Goal: Task Accomplishment & Management: Complete application form

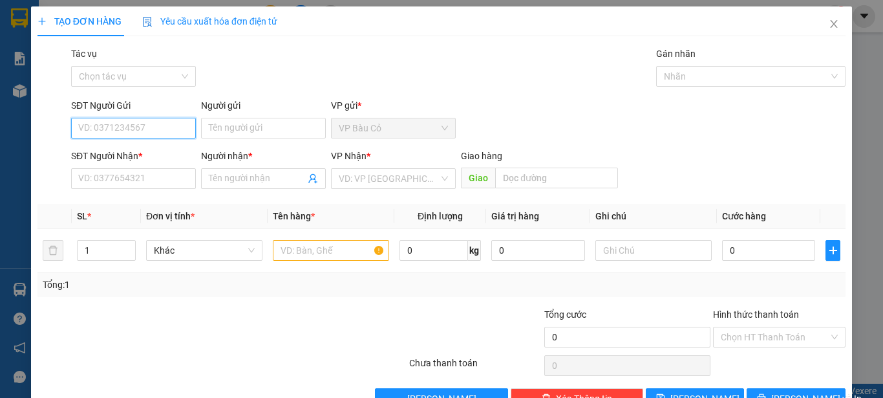
click at [158, 137] on input "SĐT Người Gửi" at bounding box center [133, 128] width 125 height 21
click at [158, 129] on input "SĐT Người Gửi" at bounding box center [133, 128] width 125 height 21
type input "0949006491"
click at [155, 155] on div "0949006491 - truong" at bounding box center [132, 154] width 108 height 14
type input "truong"
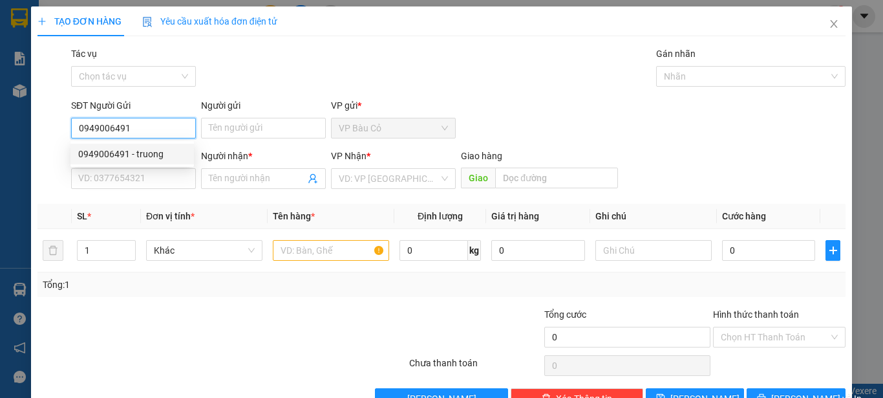
type input "0932146141"
type input "k tên"
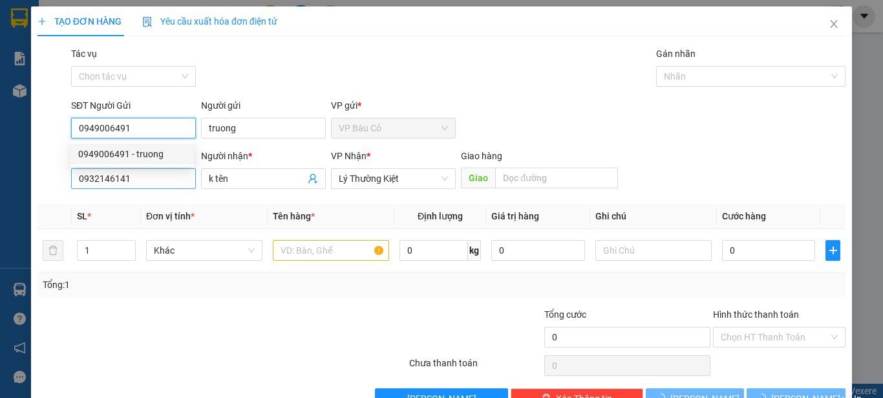
type input "80.000"
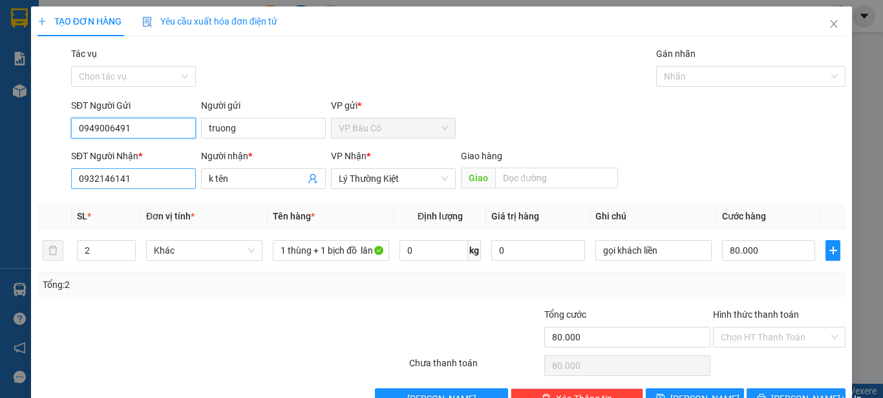
type input "0949006491"
click at [160, 186] on input "0932146141" at bounding box center [133, 178] width 125 height 21
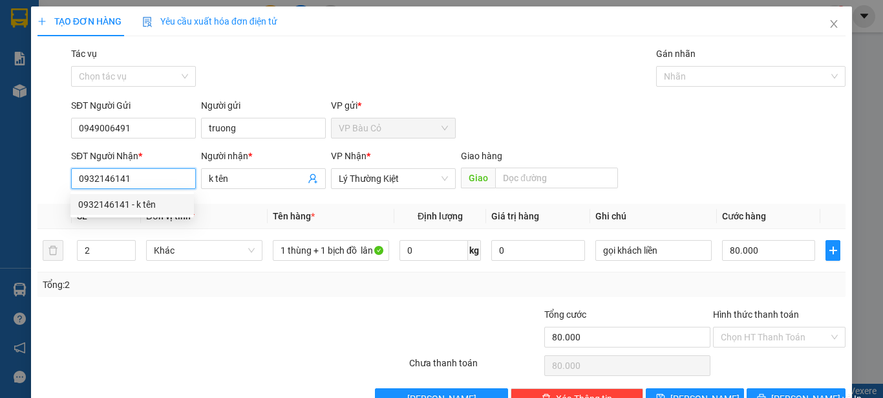
click at [160, 186] on input "0932146141" at bounding box center [133, 178] width 125 height 21
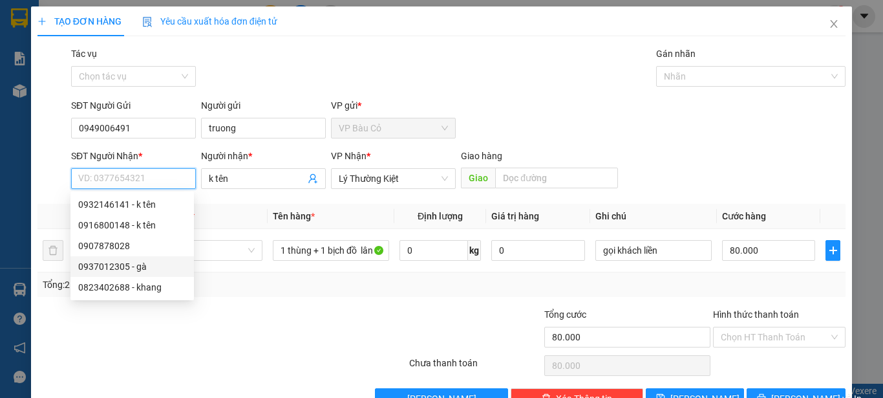
click at [122, 271] on div "0937012305 - gà" at bounding box center [132, 266] width 108 height 14
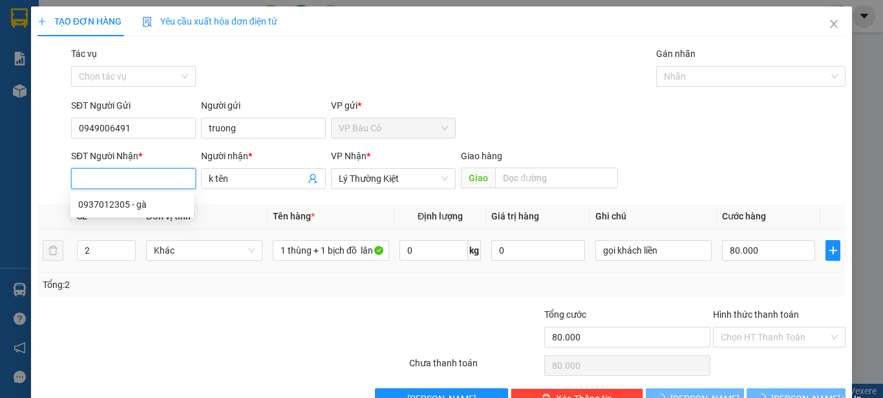
type input "0937012305"
type input "gà"
type input "60.000"
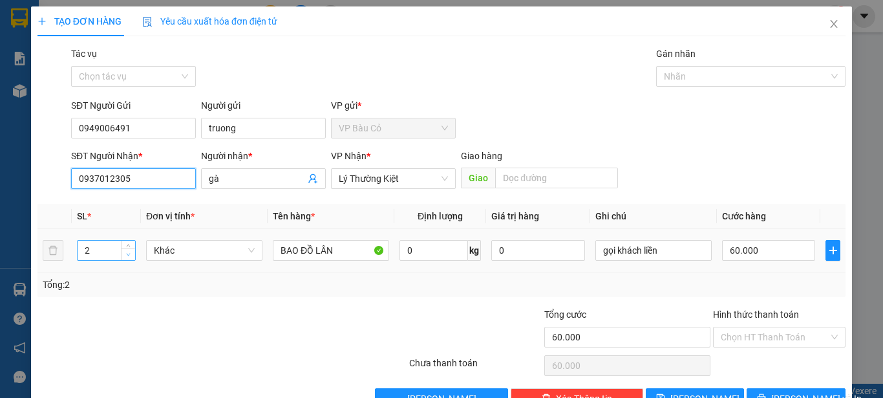
type input "0937012305"
type input "1"
click at [132, 253] on span "Decrease Value" at bounding box center [128, 254] width 14 height 12
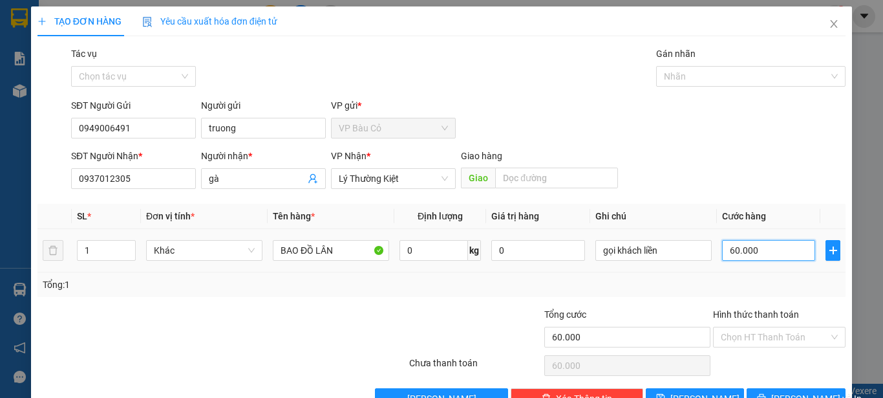
click at [778, 250] on input "60.000" at bounding box center [768, 250] width 93 height 21
type input "3"
type input "30"
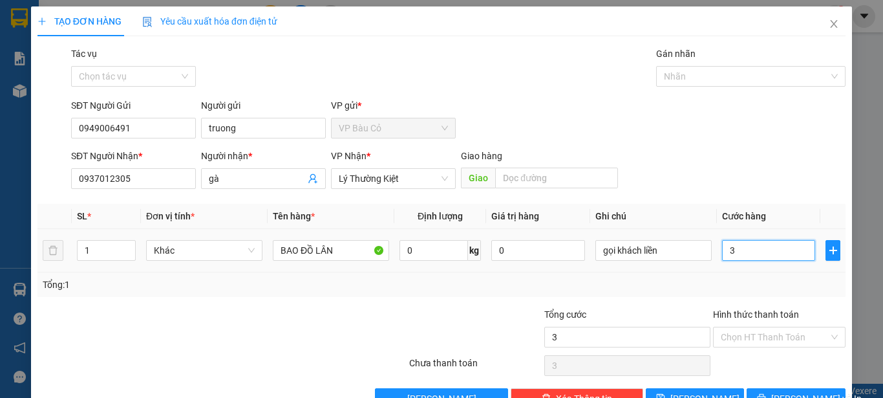
type input "30"
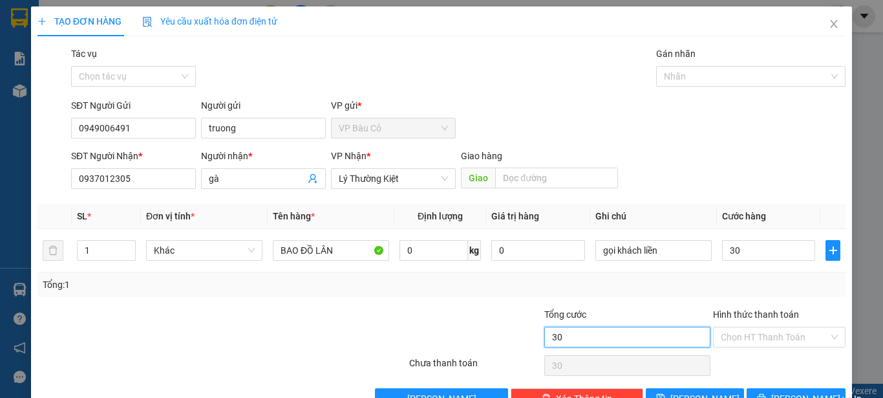
type input "30.000"
click at [673, 340] on input "30.000" at bounding box center [628, 337] width 166 height 21
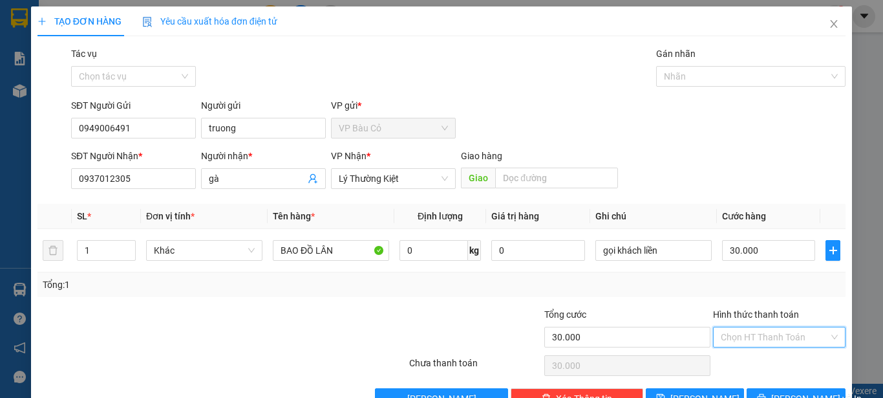
click at [760, 340] on input "Hình thức thanh toán" at bounding box center [775, 336] width 108 height 19
click at [678, 292] on div "Tổng: 1" at bounding box center [442, 284] width 808 height 25
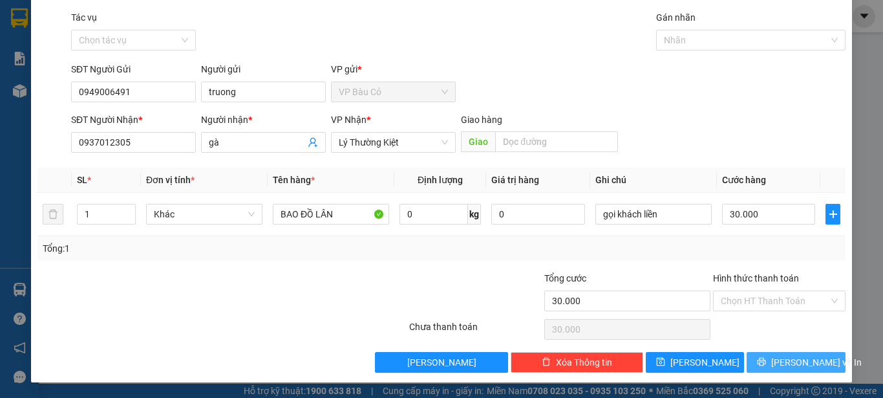
click at [783, 357] on span "[PERSON_NAME] và In" at bounding box center [817, 362] width 91 height 14
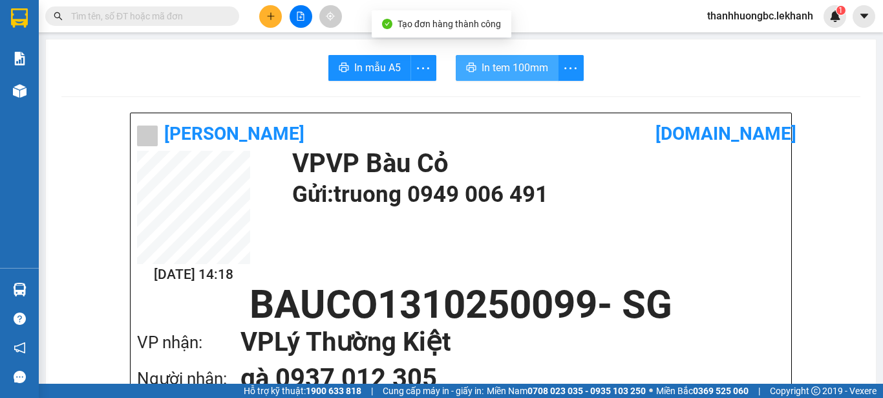
click at [519, 61] on span "In tem 100mm" at bounding box center [515, 68] width 67 height 16
